Goal: Task Accomplishment & Management: Use online tool/utility

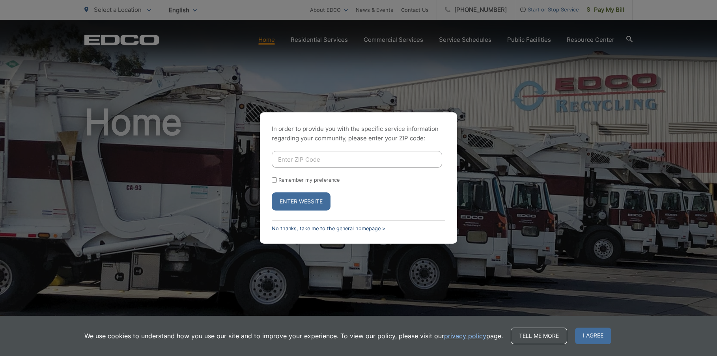
click at [354, 228] on link "No thanks, take me to the general homepage >" at bounding box center [329, 228] width 114 height 6
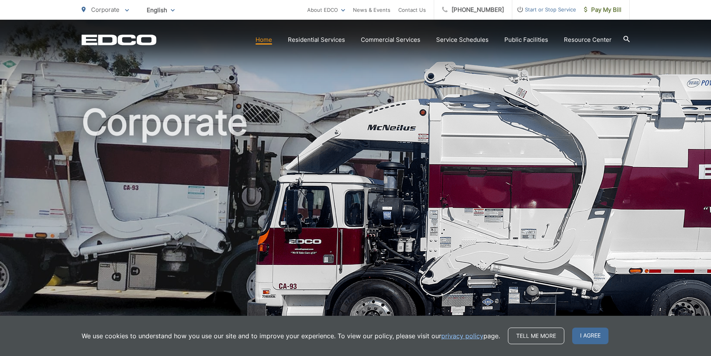
drag, startPoint x: 699, startPoint y: 0, endPoint x: 281, endPoint y: 15, distance: 418.1
click at [281, 15] on ul "Corporate To change your zip code, enter it below and press change. Change Take…" at bounding box center [194, 10] width 225 height 20
click at [624, 11] on link "Pay My Bill" at bounding box center [603, 10] width 54 height 20
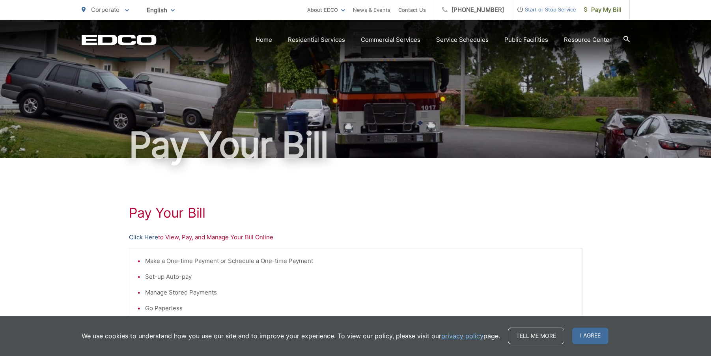
click at [153, 237] on link "Click Here" at bounding box center [143, 237] width 29 height 9
